Goal: Communication & Community: Answer question/provide support

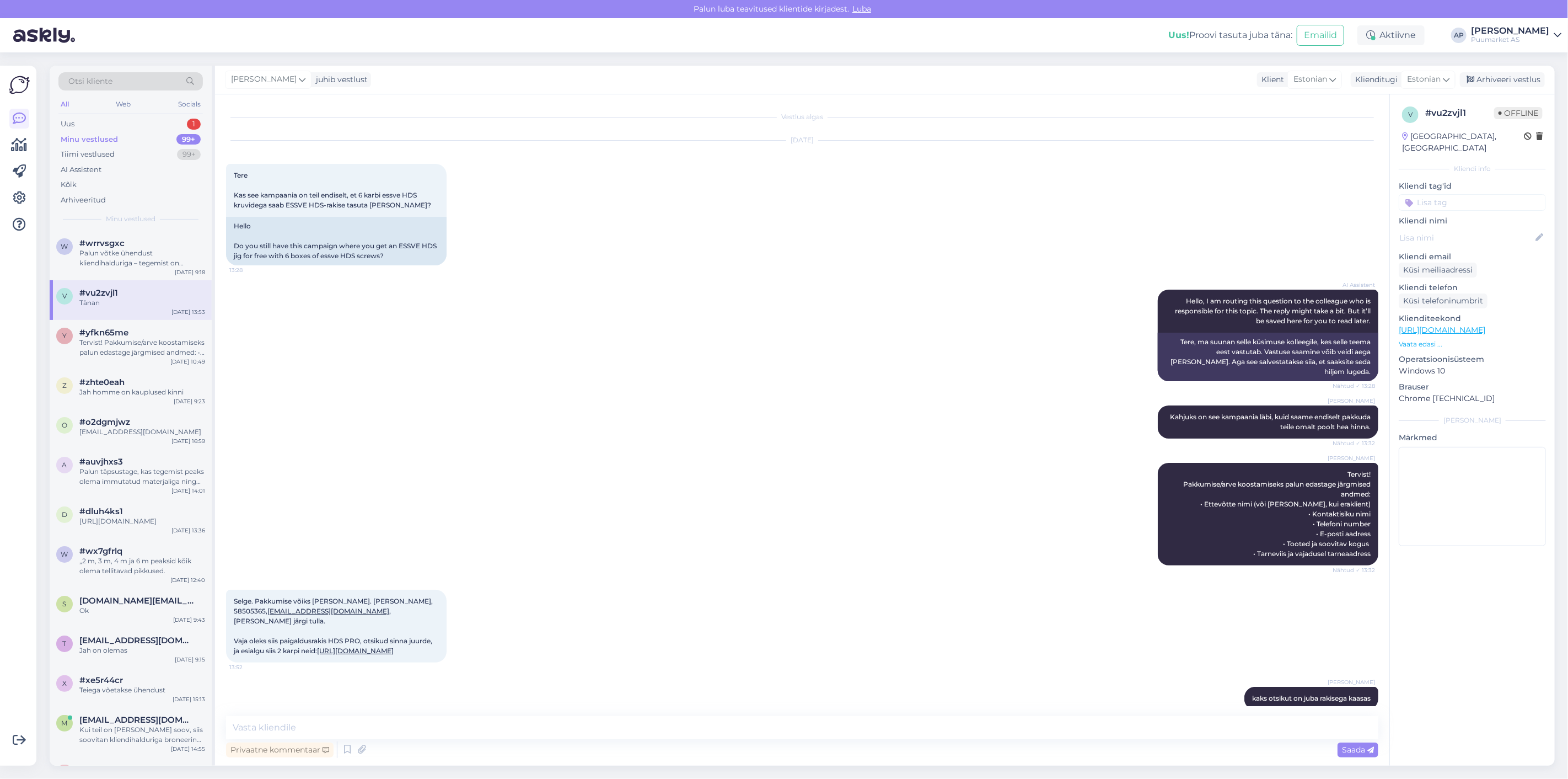
scroll to position [168, 0]
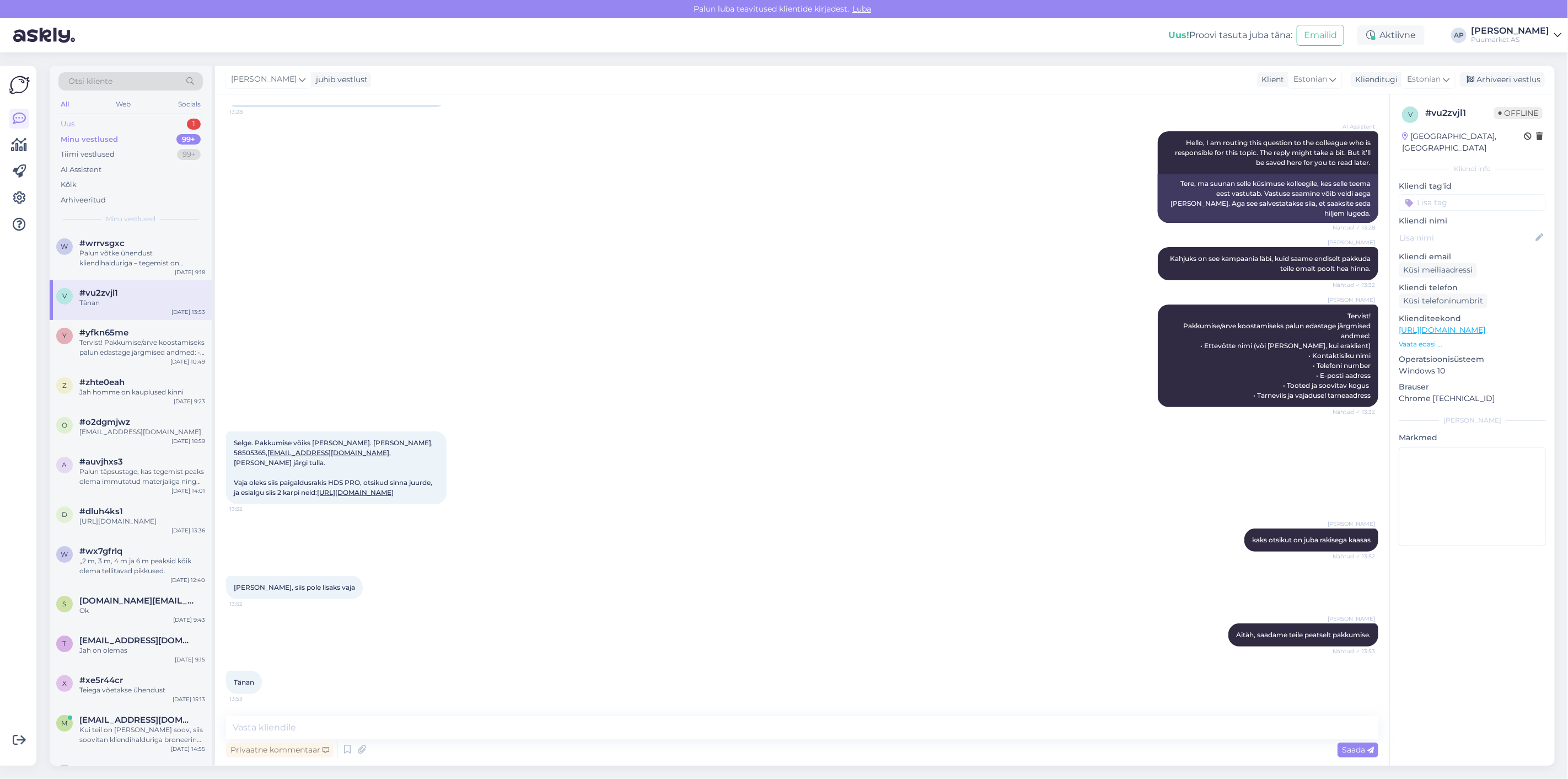
click at [142, 120] on div "Uus 1" at bounding box center [131, 124] width 144 height 15
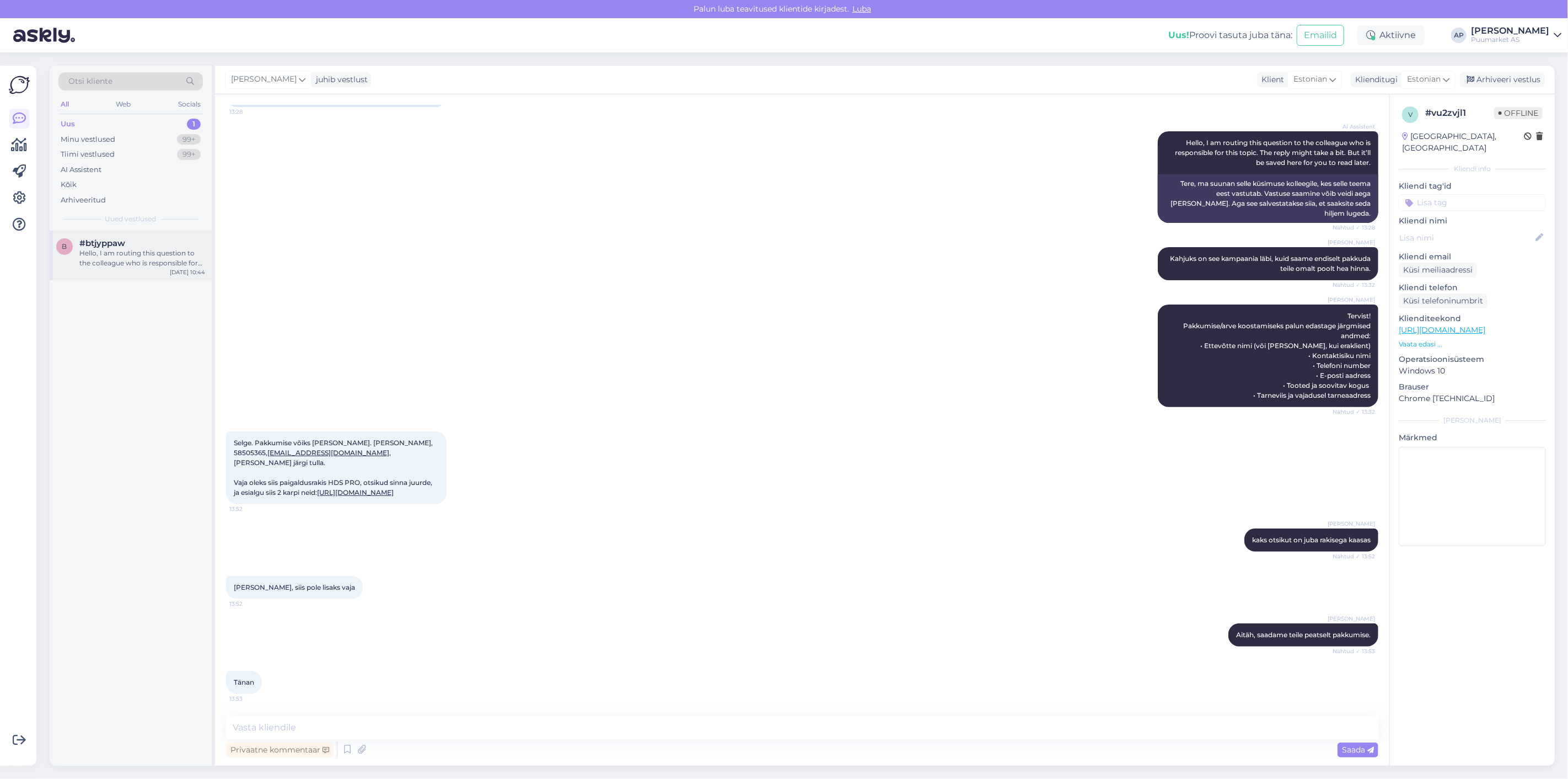
click at [153, 244] on div "#btjyppaw" at bounding box center [142, 243] width 126 height 10
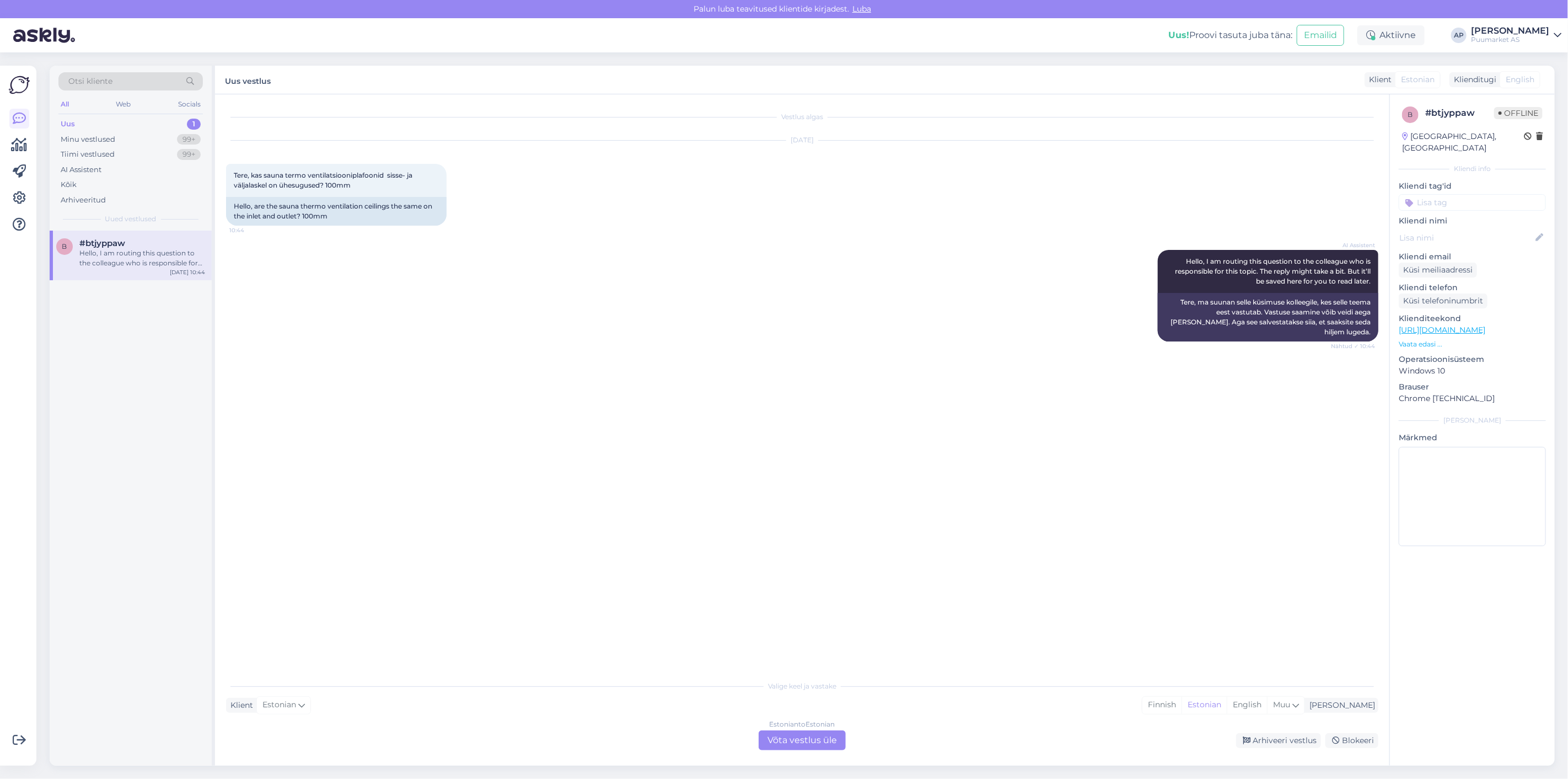
scroll to position [0, 0]
drag, startPoint x: 260, startPoint y: 177, endPoint x: 362, endPoint y: 184, distance: 102.2
click at [362, 184] on div "Tere, kas sauna termo ventilatsiooniplafoonid sisse- ja väljalaskel on ühesugus…" at bounding box center [336, 179] width 221 height 33
drag, startPoint x: 360, startPoint y: 186, endPoint x: 284, endPoint y: 179, distance: 76.3
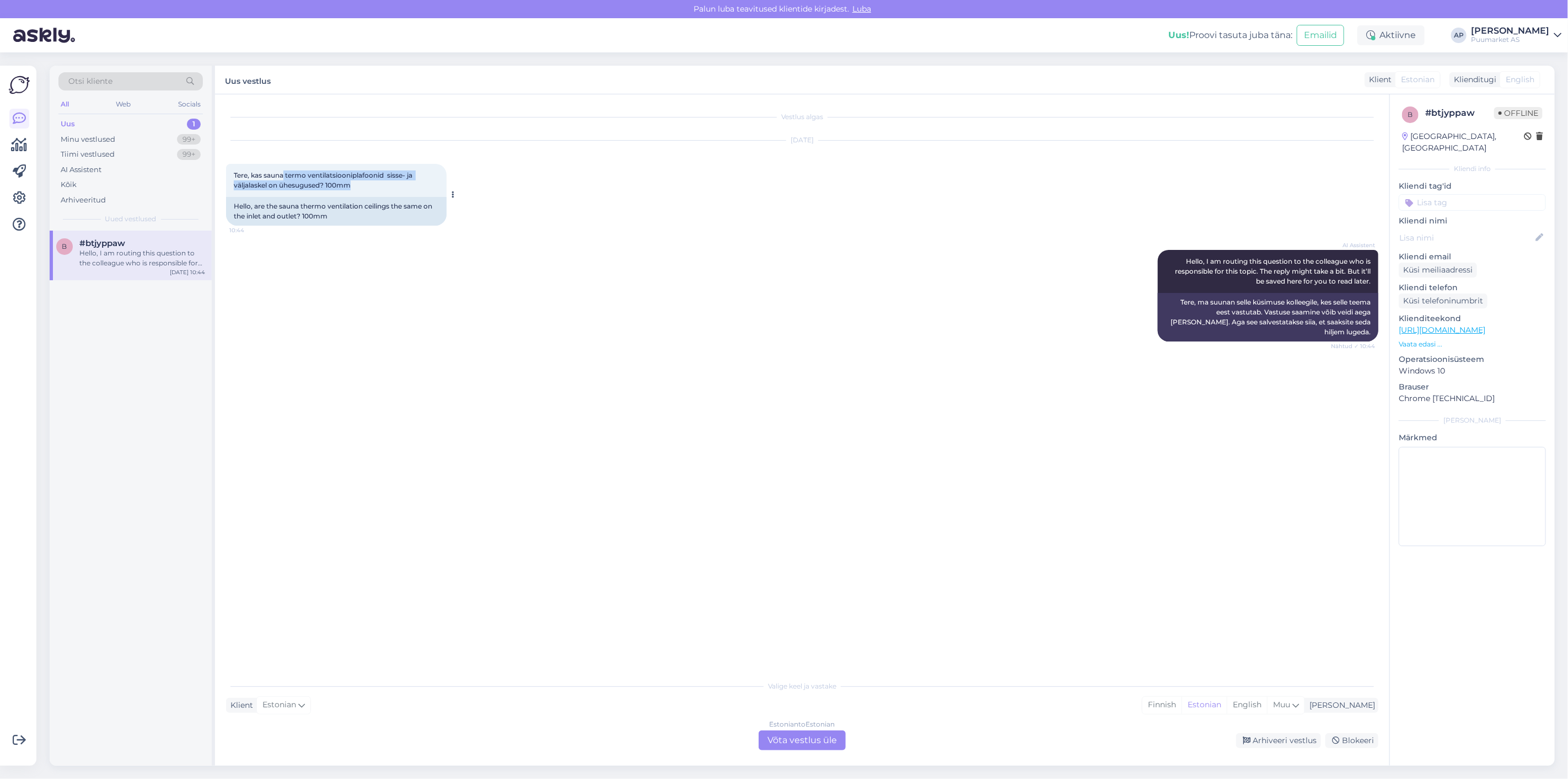
click at [284, 179] on div "Tere, kas sauna termo ventilatsiooniplafoonid sisse- ja väljalaskel on ühesugus…" at bounding box center [336, 179] width 221 height 33
drag, startPoint x: 358, startPoint y: 183, endPoint x: 233, endPoint y: 176, distance: 125.2
click at [233, 176] on div "Tere, kas sauna termo ventilatsiooniplafoonid sisse- ja väljalaskel on ühesugus…" at bounding box center [336, 179] width 221 height 33
copy span "Tere, kas sauna termo ventilatsiooniplafoonid sisse- ja väljalaskel on ühesugus…"
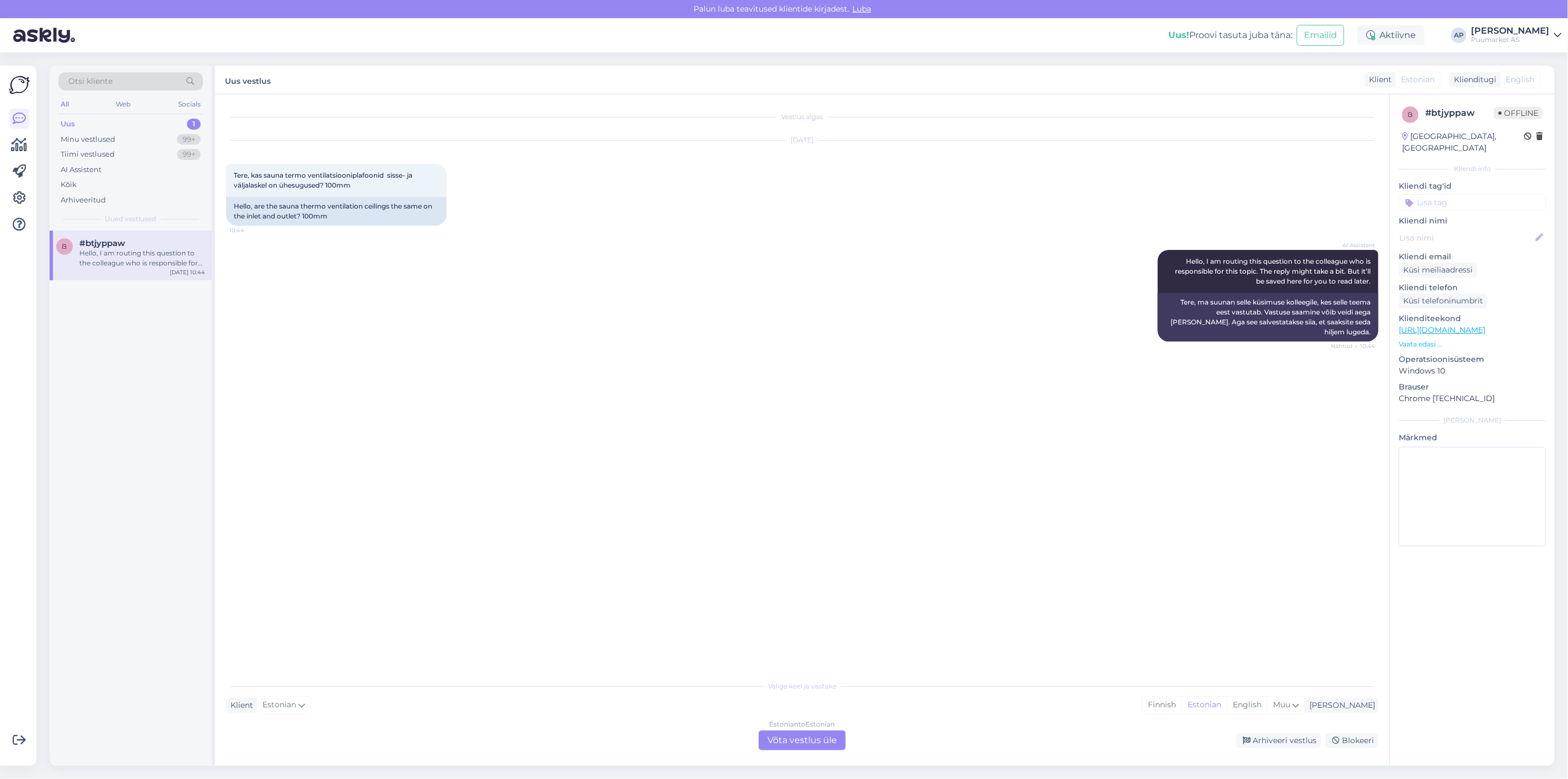
click at [605, 294] on div "AI Assistent Hello, I am routing this question to the colleague who is responsi…" at bounding box center [802, 296] width 1152 height 116
click at [366, 284] on div "AI Assistent Hello, I am routing this question to the colleague who is responsi…" at bounding box center [802, 296] width 1152 height 116
click at [824, 737] on div "Estonian to Estonian Võta vestlus üle" at bounding box center [802, 740] width 87 height 20
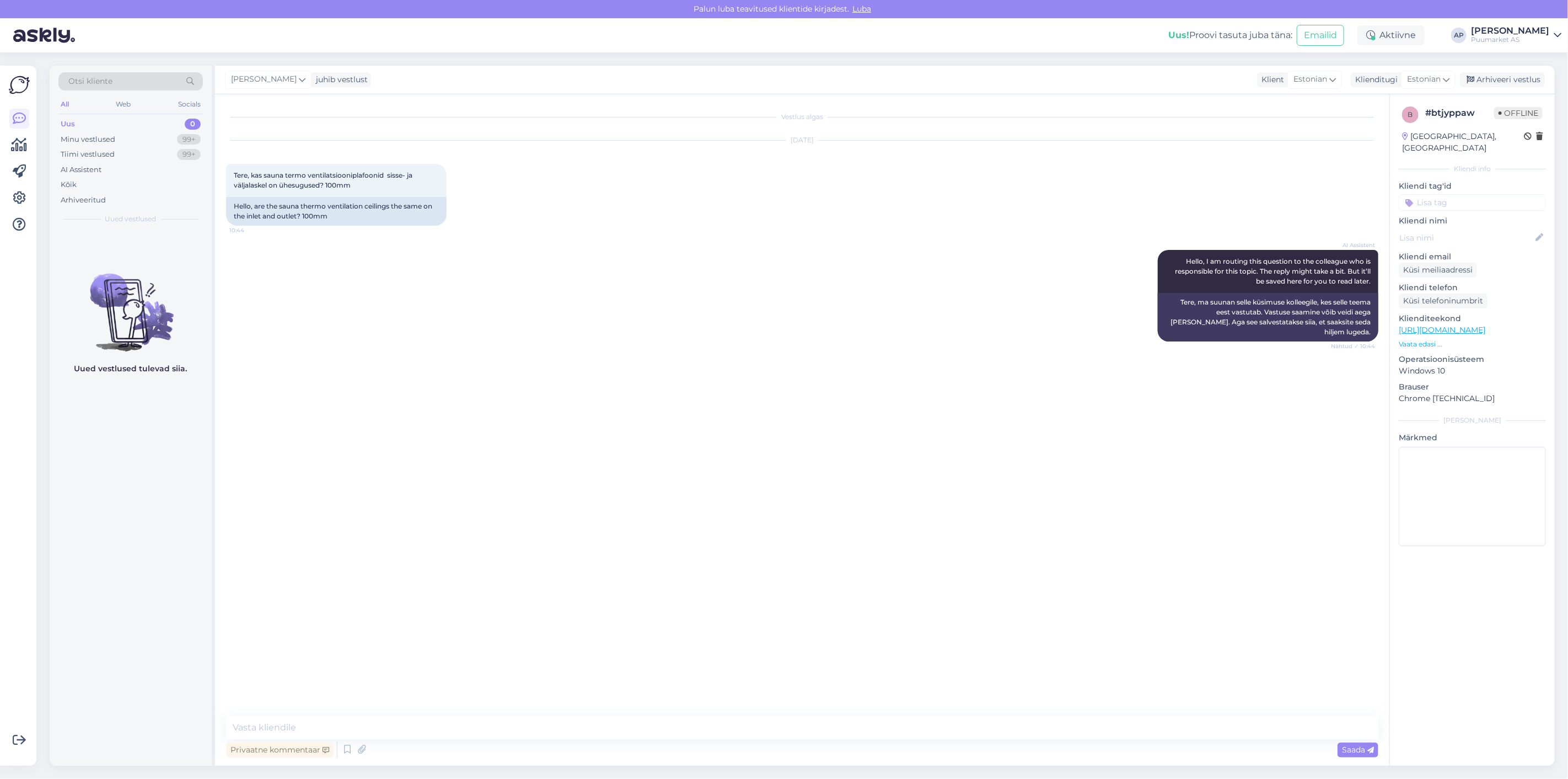
click at [786, 715] on div "Vestlus algas [DATE] Tere, kas sauna termo ventilatsiooniplafoonid sisse- ja vä…" at bounding box center [802, 429] width 1174 height 671
click at [802, 722] on textarea at bounding box center [802, 727] width 1152 height 23
type textarea "Tervist!"
drag, startPoint x: 356, startPoint y: 186, endPoint x: 224, endPoint y: 176, distance: 132.4
click at [224, 176] on div "Vestlus algas [DATE] Tere, kas sauna termo ventilatsiooniplafoonid sisse- ja vä…" at bounding box center [802, 429] width 1174 height 671
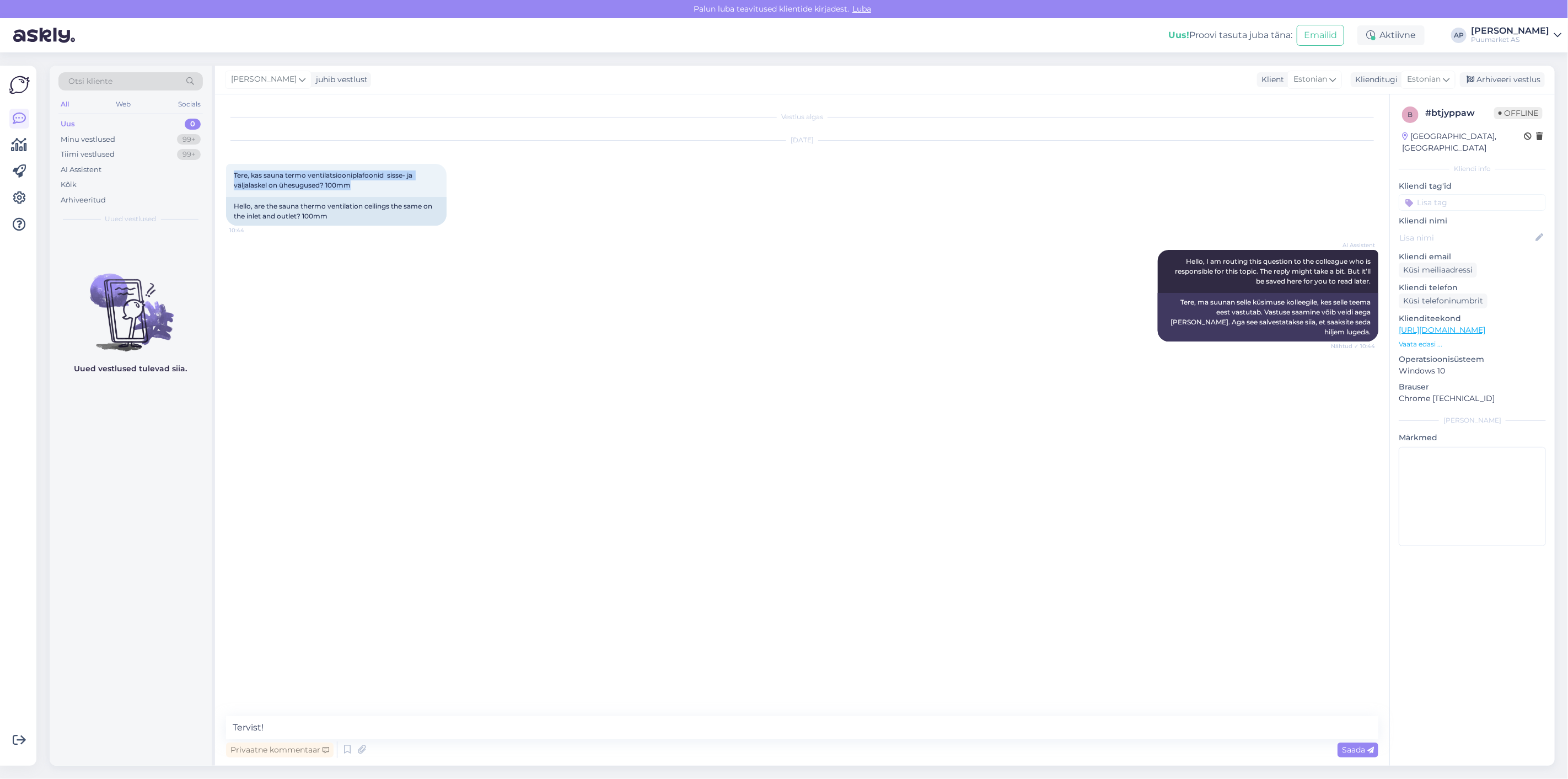
copy span "Tere, kas sauna termo ventilatsiooniplafoonid sisse- ja väljalaskel on ühesugus…"
click at [392, 716] on textarea "Tervist!" at bounding box center [802, 727] width 1152 height 23
drag, startPoint x: 537, startPoint y: 726, endPoint x: 0, endPoint y: 616, distance: 548.2
click at [74, 674] on div "Otsi kliente All Web Socials Uus 0 Minu vestlused 99+ Tiimi vestlused 99+ AI As…" at bounding box center [802, 415] width 1505 height 700
paste textarea "Need on reguleeritavad, nii et peaks justkui mõlemale sobima, jah."
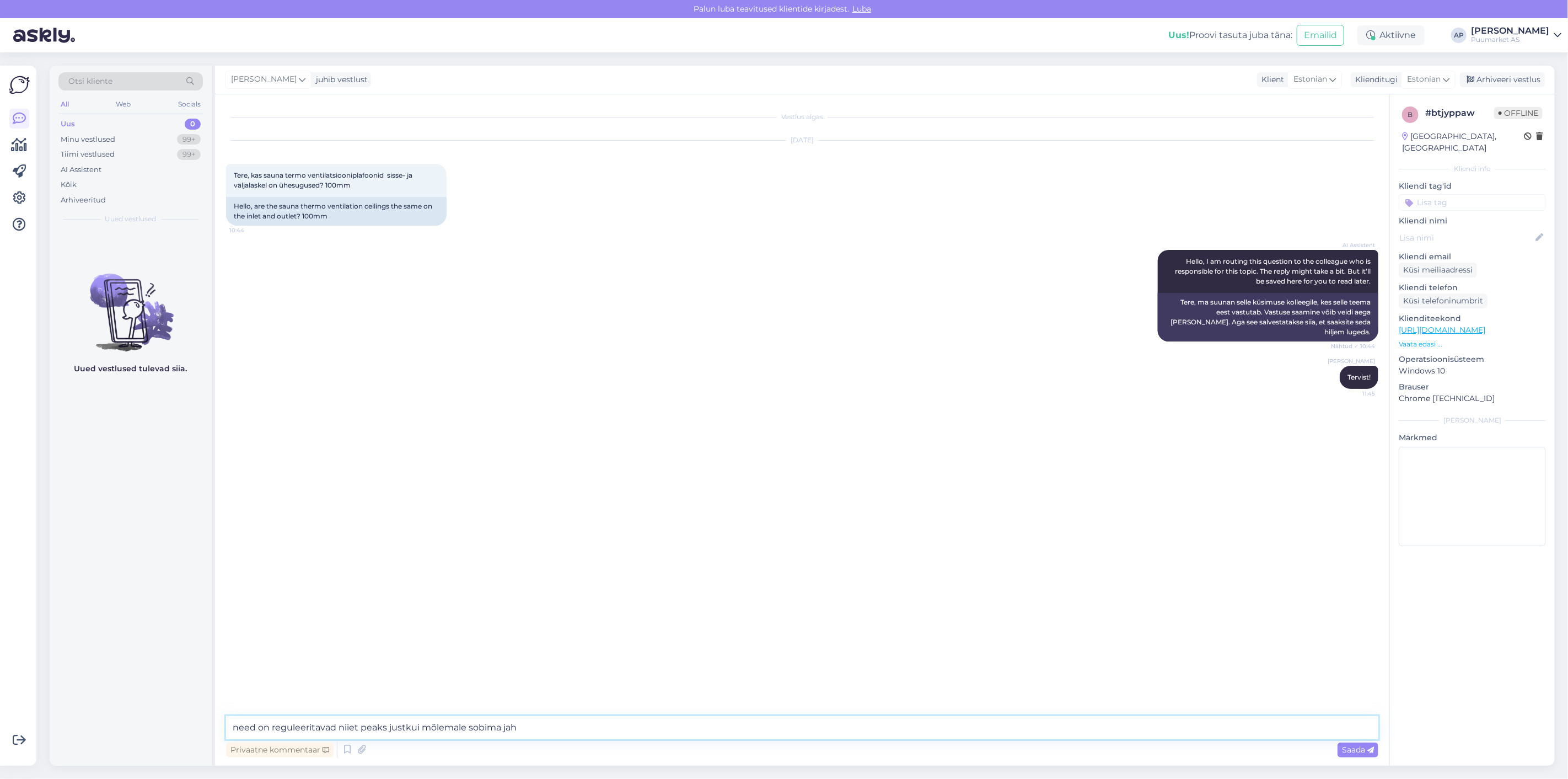
type textarea "Need on reguleeritavad, nii et peaks justkui mõlemale sobima, jah."
click at [952, 739] on textarea at bounding box center [802, 727] width 1152 height 23
type textarea "mis sauna toa suurus on ?"
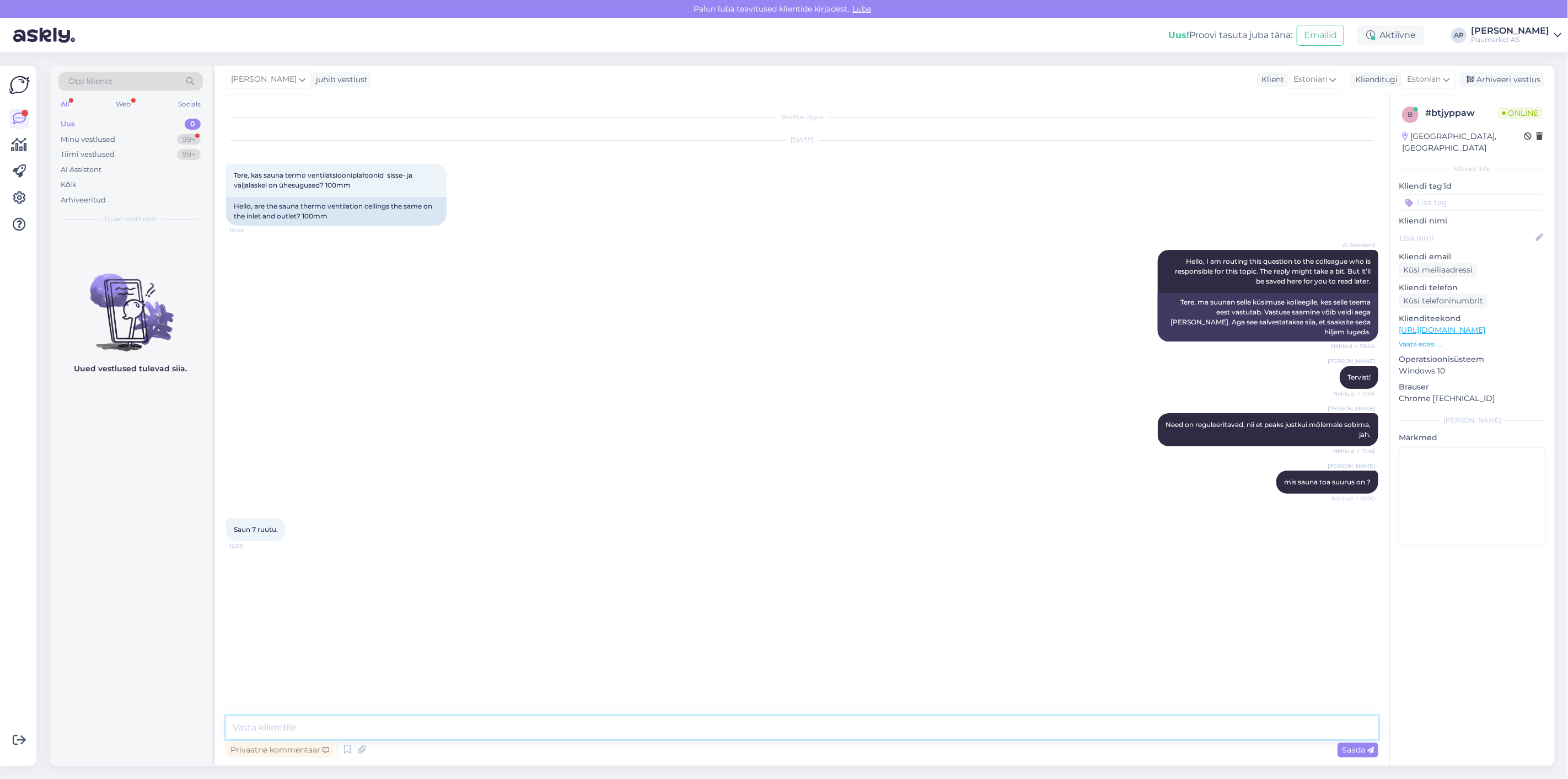
click at [608, 732] on textarea at bounding box center [802, 727] width 1152 height 23
type textarea "p"
drag, startPoint x: 629, startPoint y: 733, endPoint x: 115, endPoint y: 666, distance: 518.3
click at [140, 684] on div "Otsi kliente All Web Socials Uus 0 Minu vestlused 99+ Tiimi vestlused 99+ AI As…" at bounding box center [802, 415] width 1505 height 700
paste textarea "Sundventilatsiooni puhul ei paigaldata sissepuhkeavale lava alla reeglina katet…"
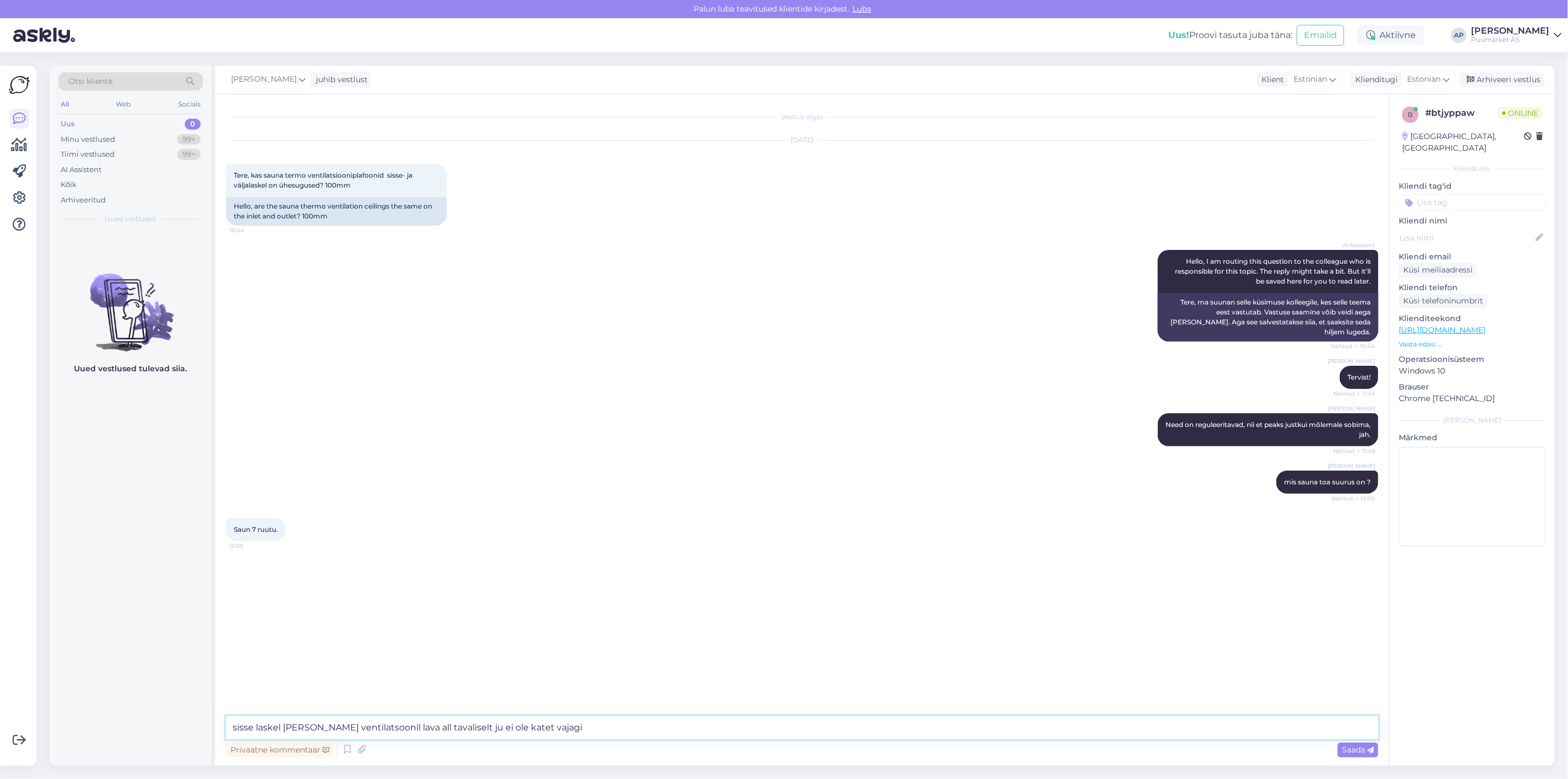
type textarea "Sundventilatsiooni puhul ei paigaldata sissepuhkeavale lava alla reeglina katet…"
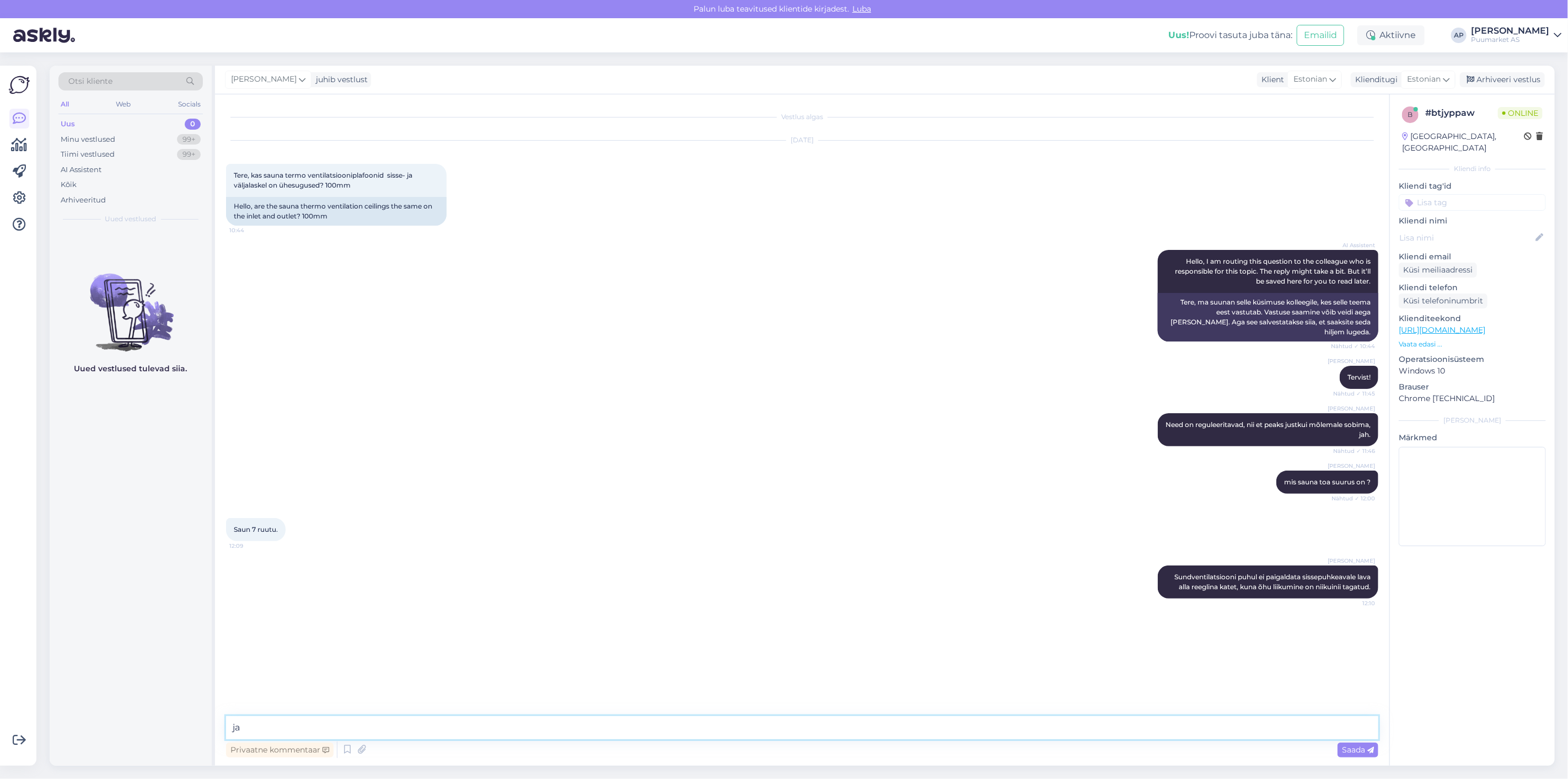
type textarea "j"
type textarea "Ja väljalaskel peab olema lae all reguleeritav ja usun et sobib meie 100mm väga…"
click at [511, 444] on div "[PERSON_NAME] Need on reguleeritavad, nii et peaks justkui mõlemale sobima, jah…" at bounding box center [802, 429] width 1152 height 57
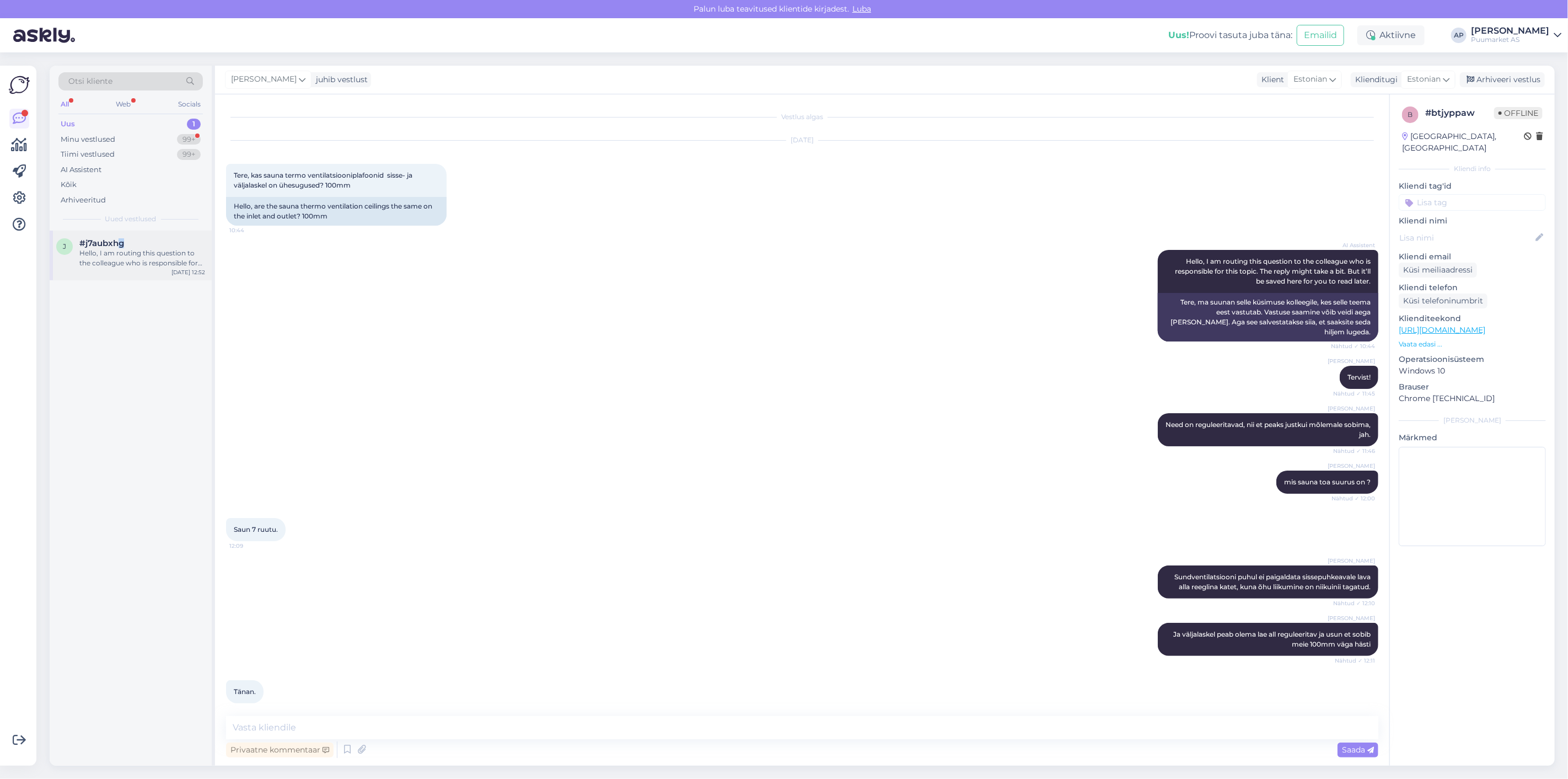
click at [122, 239] on span "#j7aubxhg" at bounding box center [102, 243] width 44 height 10
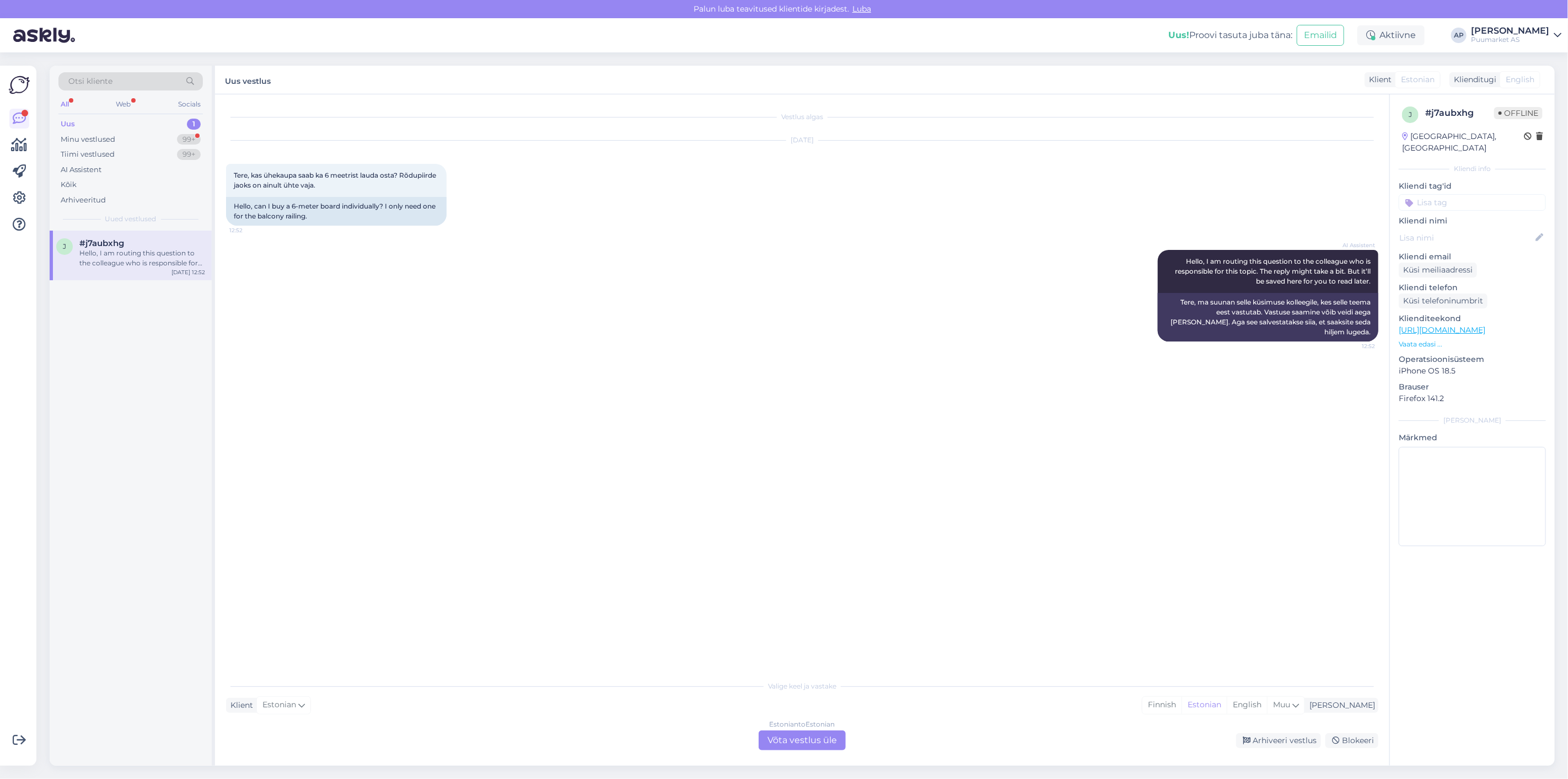
click at [772, 742] on div "Estonian to Estonian Võta vestlus üle" at bounding box center [802, 740] width 87 height 20
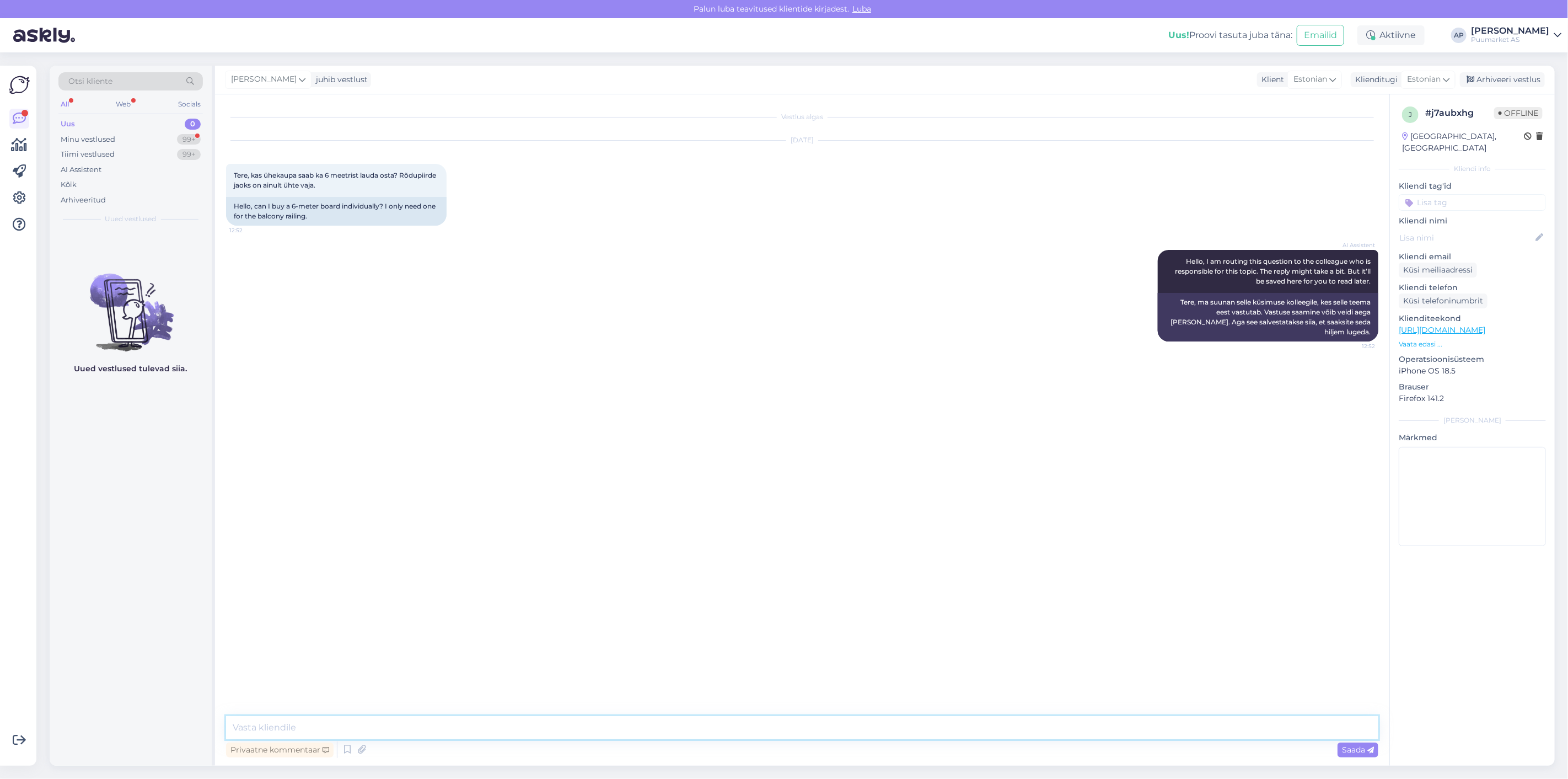
click at [759, 730] on textarea at bounding box center [802, 727] width 1152 height 23
type textarea "Kui see on meil [PERSON_NAME] siis [PERSON_NAME]"
type textarea "aga [PERSON_NAME] [PERSON_NAME] ole ja peab tellima siis mitte"
drag, startPoint x: 469, startPoint y: 721, endPoint x: 0, endPoint y: 712, distance: 469.1
click at [0, 713] on div "Võimalused Veendu, et Askly loob sulle väärtust. Sulge Ühenda FB ja IG sõnumid …" at bounding box center [784, 415] width 1568 height 726
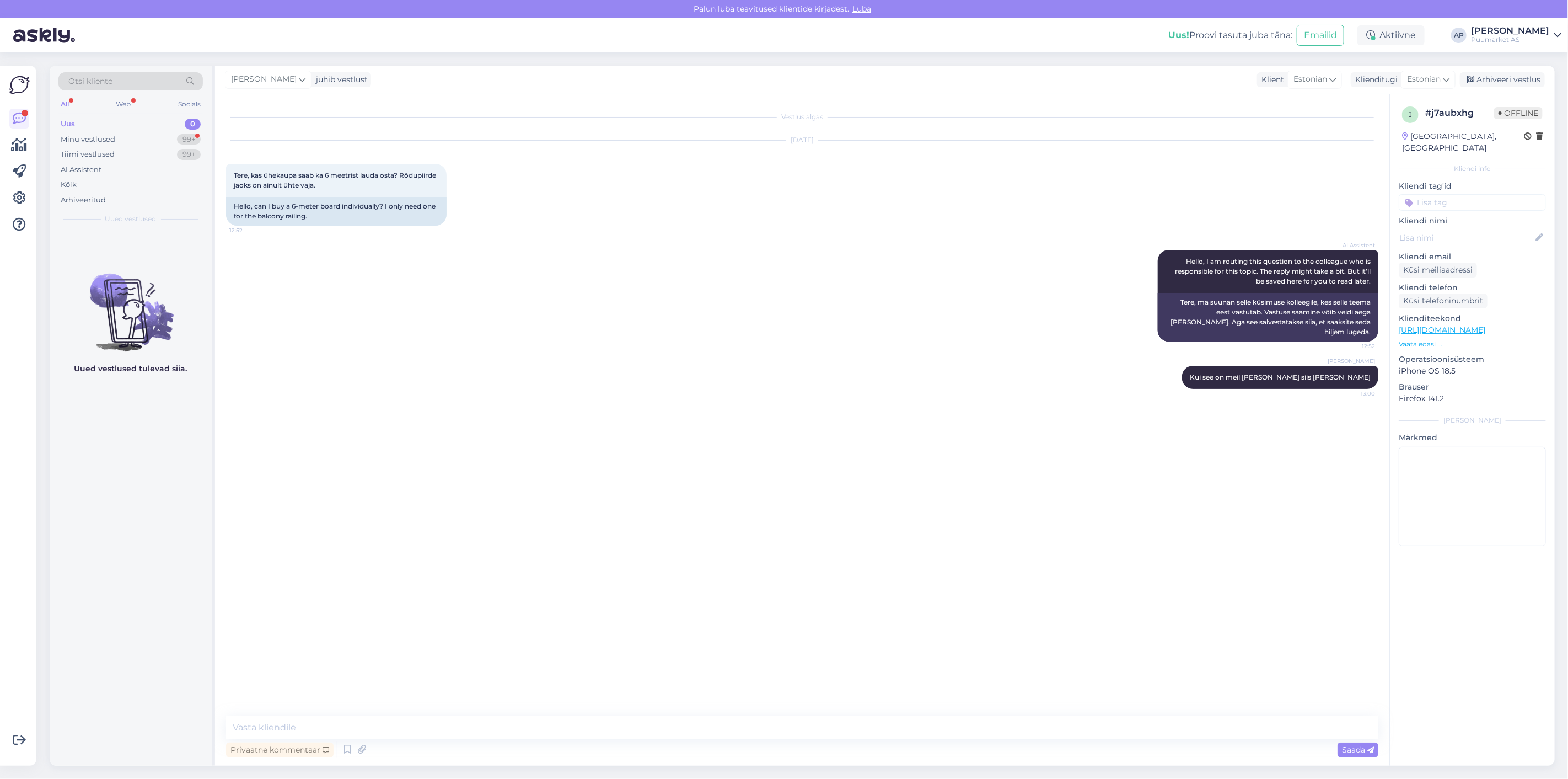
click at [521, 574] on div "Vestlus algas [DATE] Tere, kas ühekaupa saab ka 6 meetrist lauda osta? Rõdupiir…" at bounding box center [807, 406] width 1162 height 600
